Goal: Information Seeking & Learning: Learn about a topic

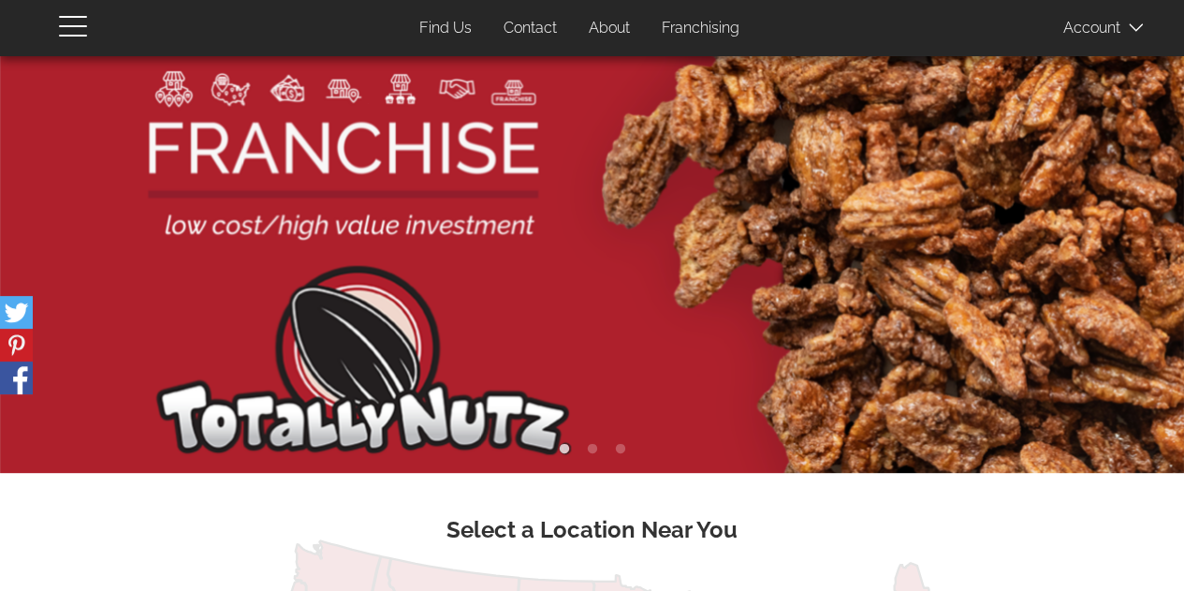
click at [600, 19] on link "About" at bounding box center [609, 28] width 69 height 37
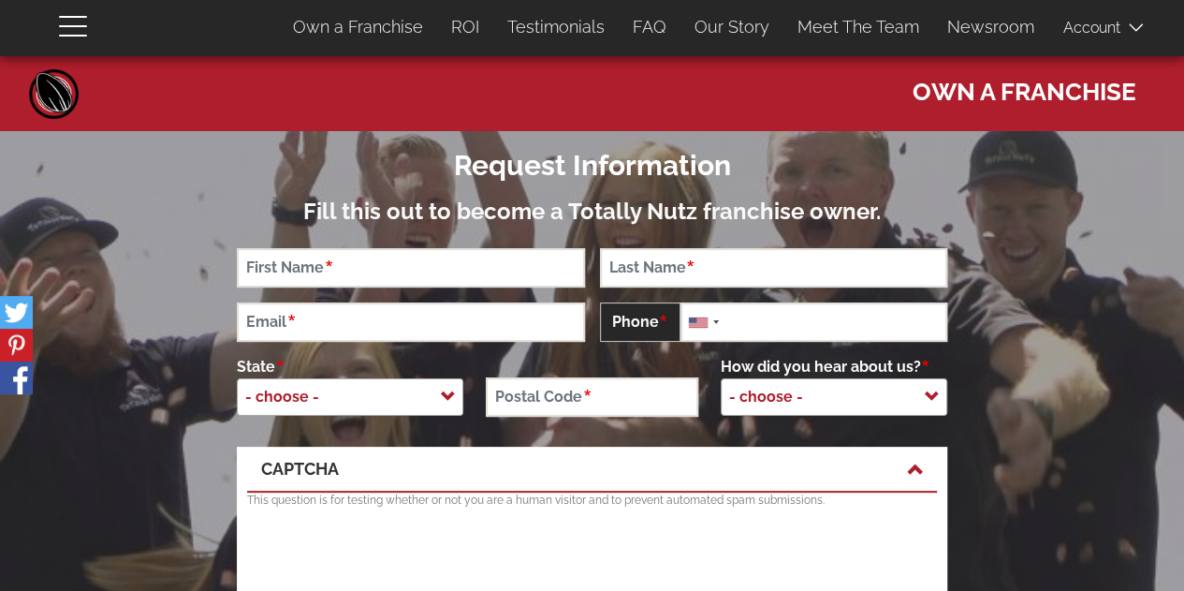
drag, startPoint x: 1197, startPoint y: 383, endPoint x: 1080, endPoint y: 7, distance: 394.0
click at [77, 37] on button "button" at bounding box center [84, 25] width 51 height 51
